Goal: Information Seeking & Learning: Learn about a topic

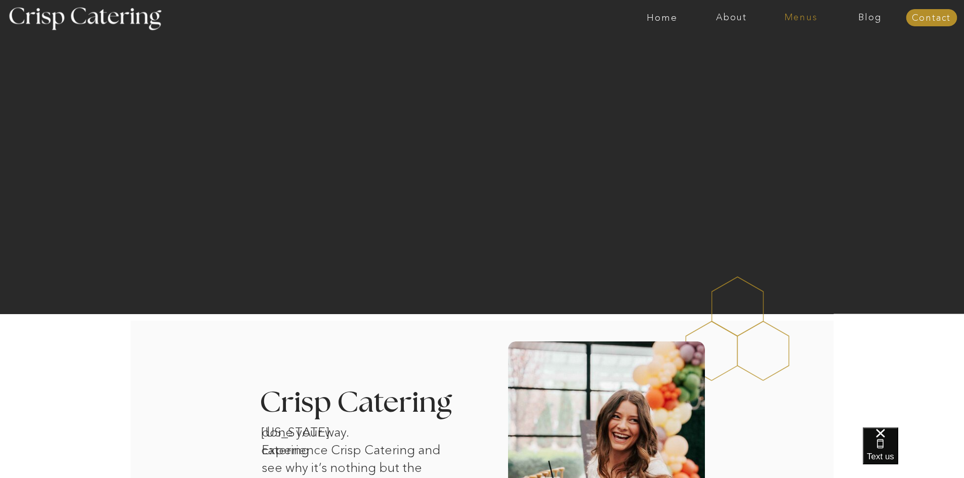
click at [805, 21] on nav "Menus" at bounding box center [800, 18] width 69 height 10
click at [803, 44] on nav "Summer (Mar-Aug)" at bounding box center [804, 46] width 91 height 10
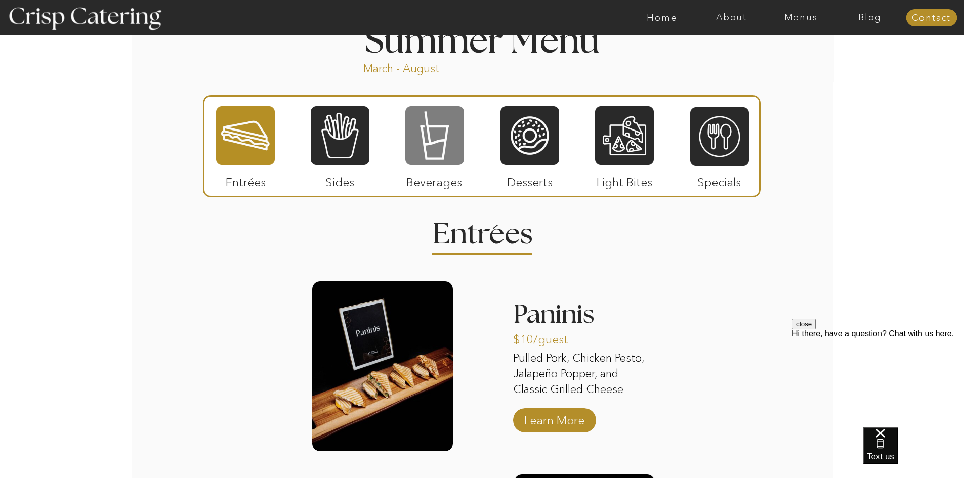
click at [421, 162] on div at bounding box center [434, 135] width 59 height 61
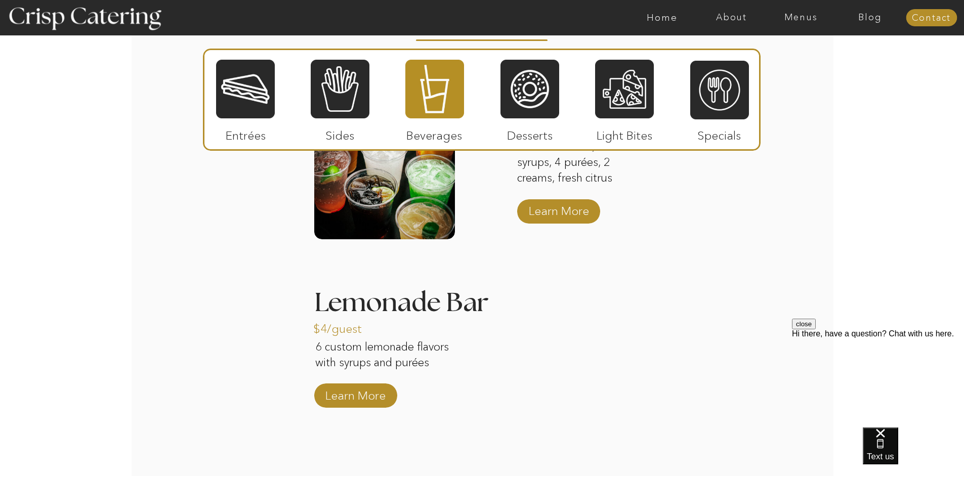
scroll to position [1063, 0]
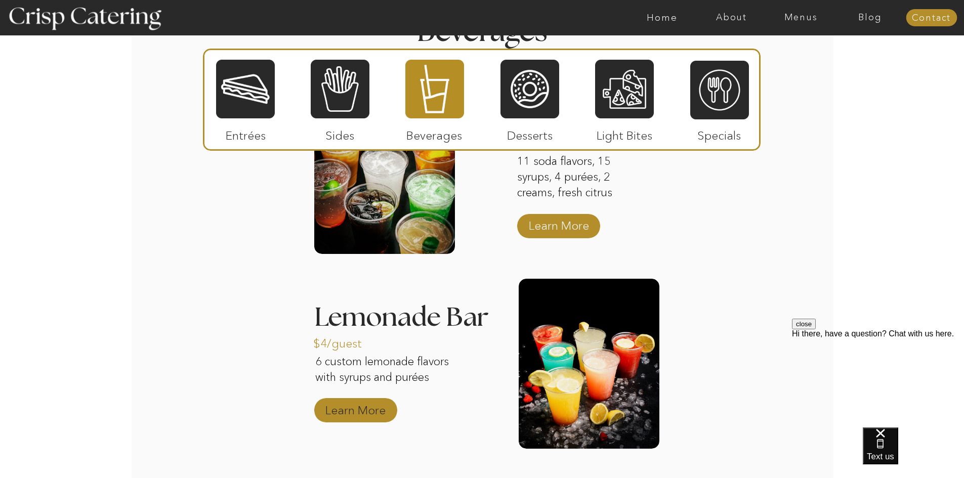
click at [380, 417] on p "Learn More" at bounding box center [355, 407] width 67 height 29
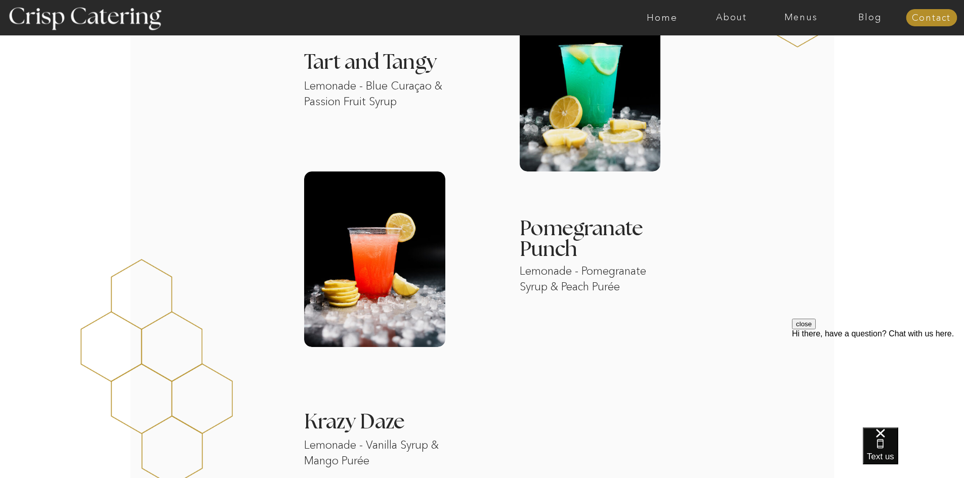
scroll to position [911, 0]
